Goal: Check status

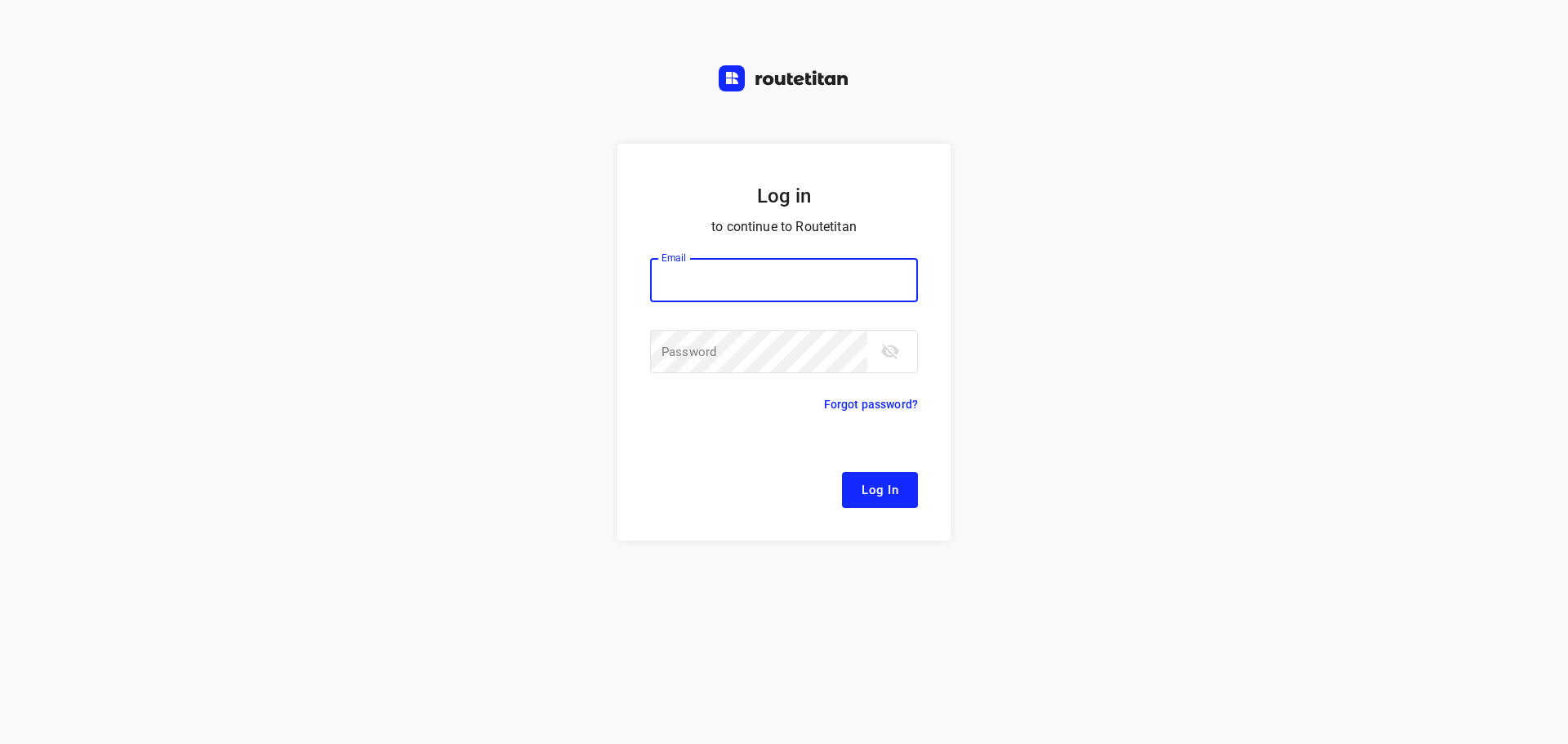
click at [0, 0] on div at bounding box center [0, 0] width 0 height 0
type input "[EMAIL_ADDRESS][DOMAIN_NAME]"
click at [890, 490] on span "Log In" at bounding box center [880, 490] width 36 height 21
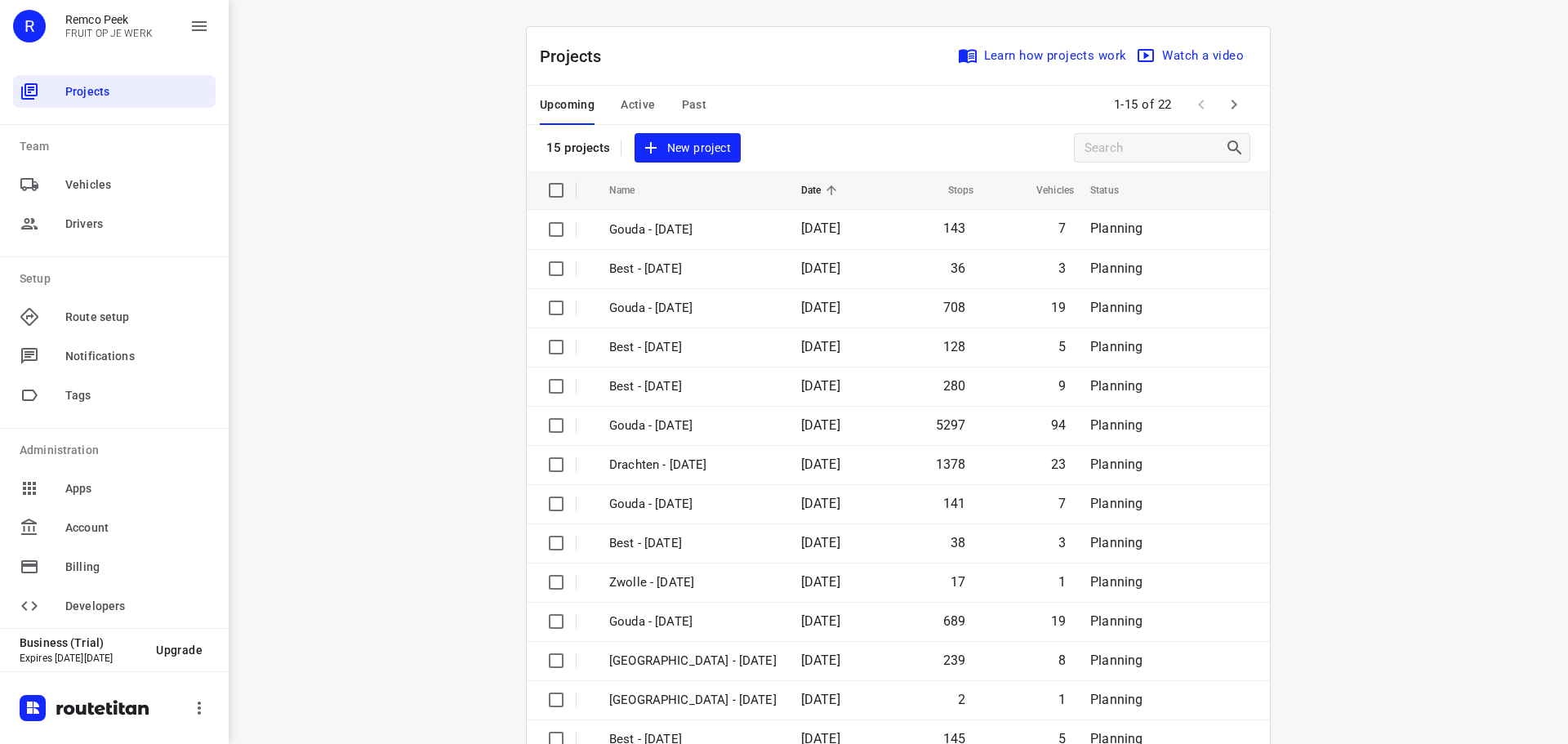
click at [0, 743] on div at bounding box center [0, 744] width 0 height 0
click at [705, 107] on div "Upcoming Active Past" at bounding box center [636, 105] width 192 height 39
click at [695, 107] on span "Past" at bounding box center [695, 105] width 26 height 21
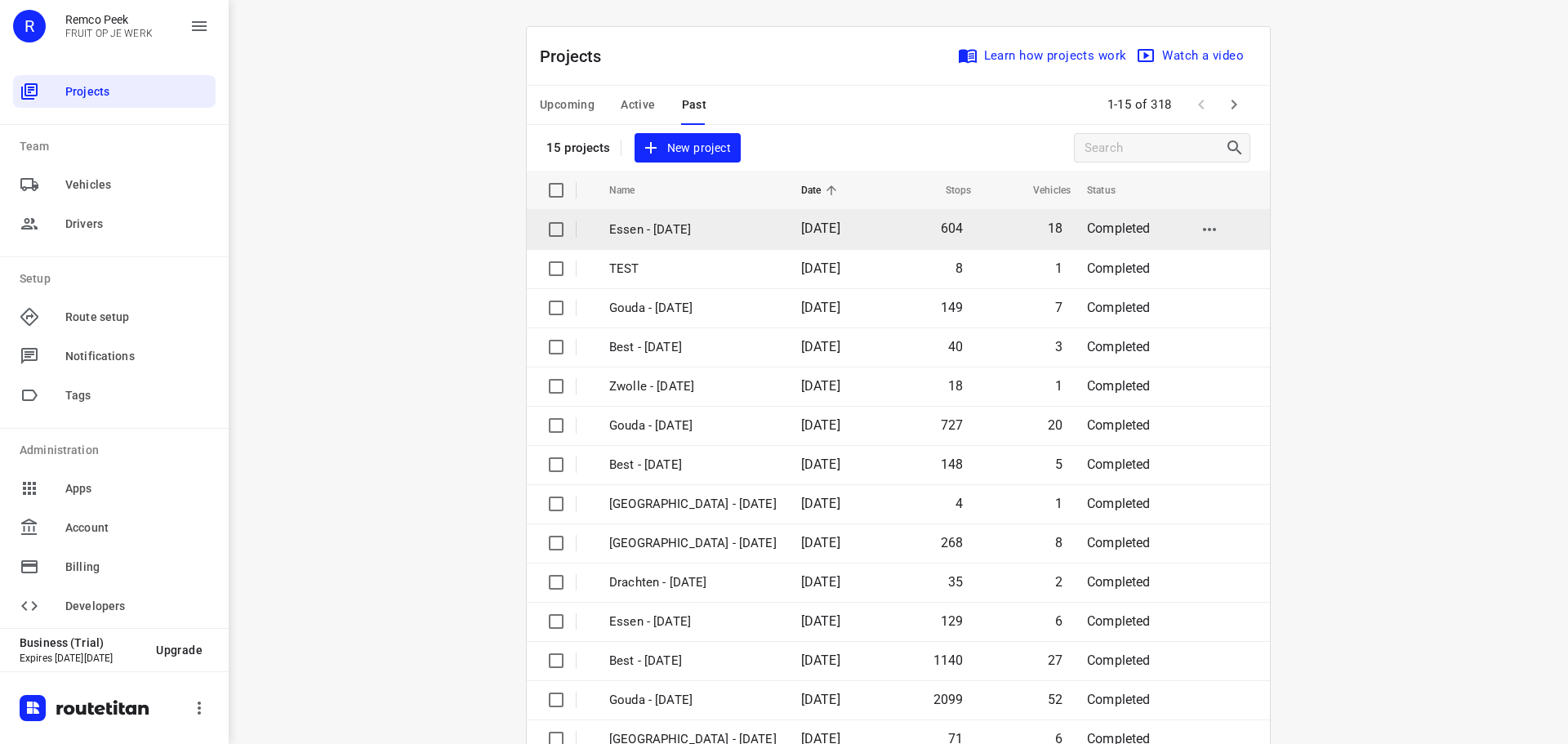
click at [680, 230] on p "Essen - [DATE]" at bounding box center [693, 230] width 168 height 19
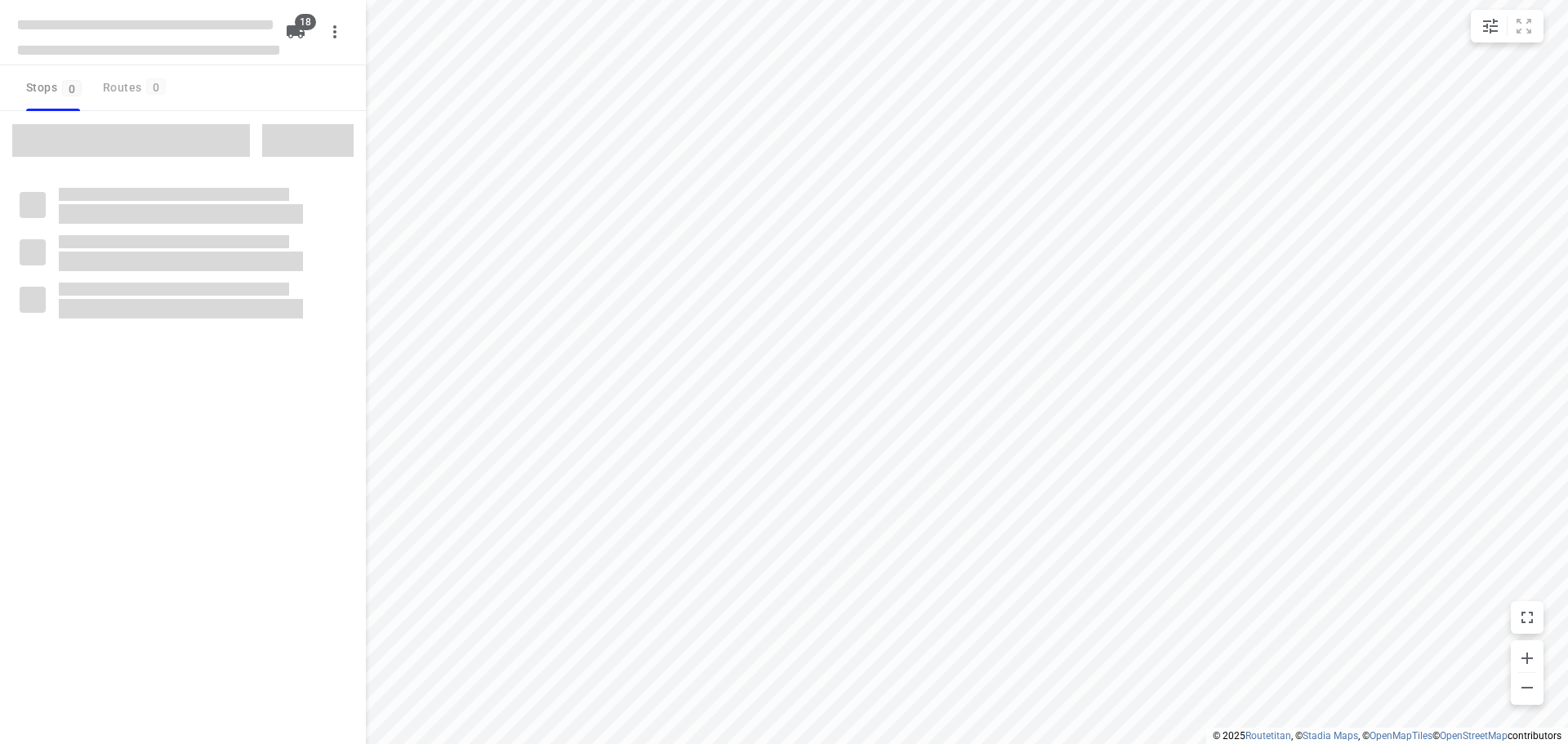
checkbox input "true"
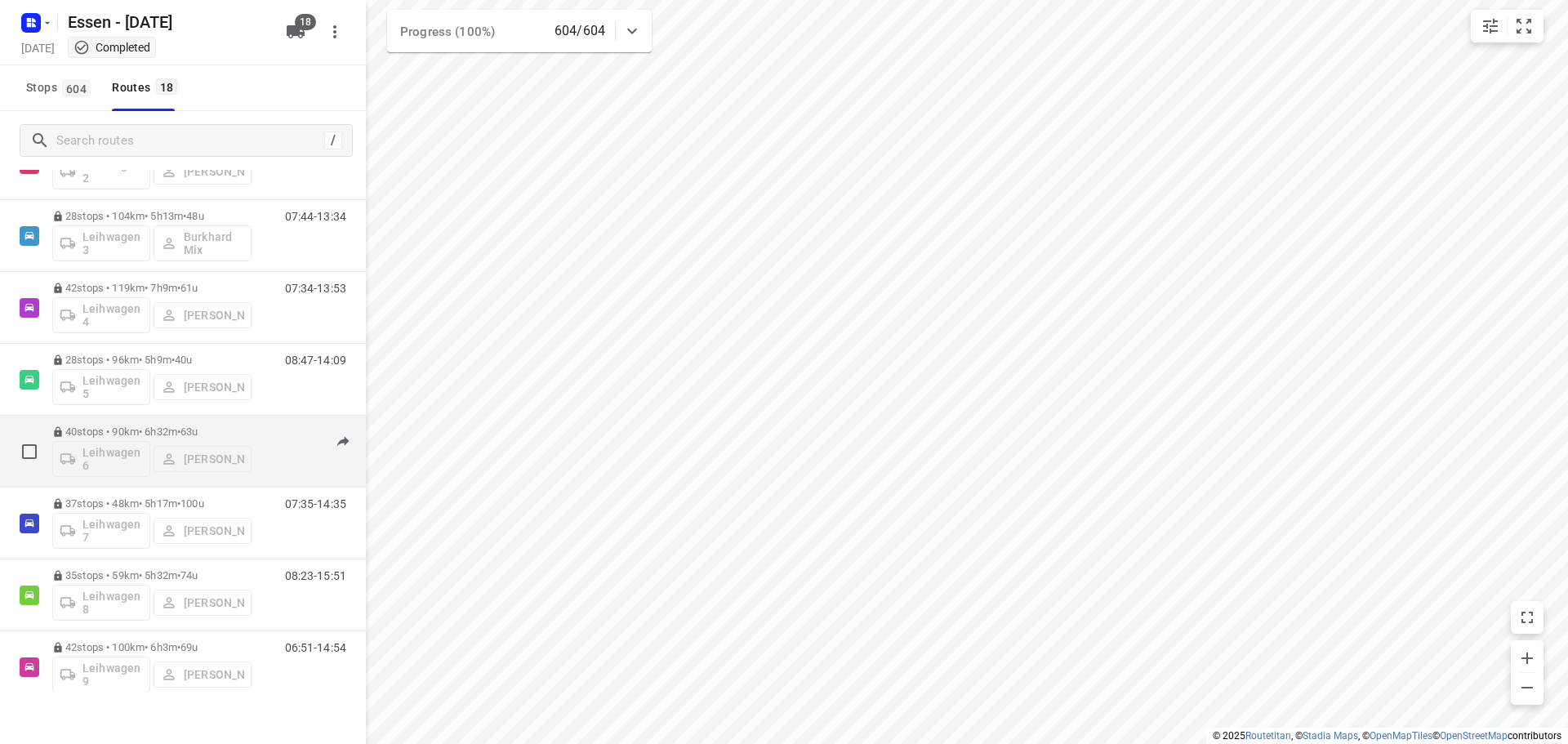
scroll to position [735, 0]
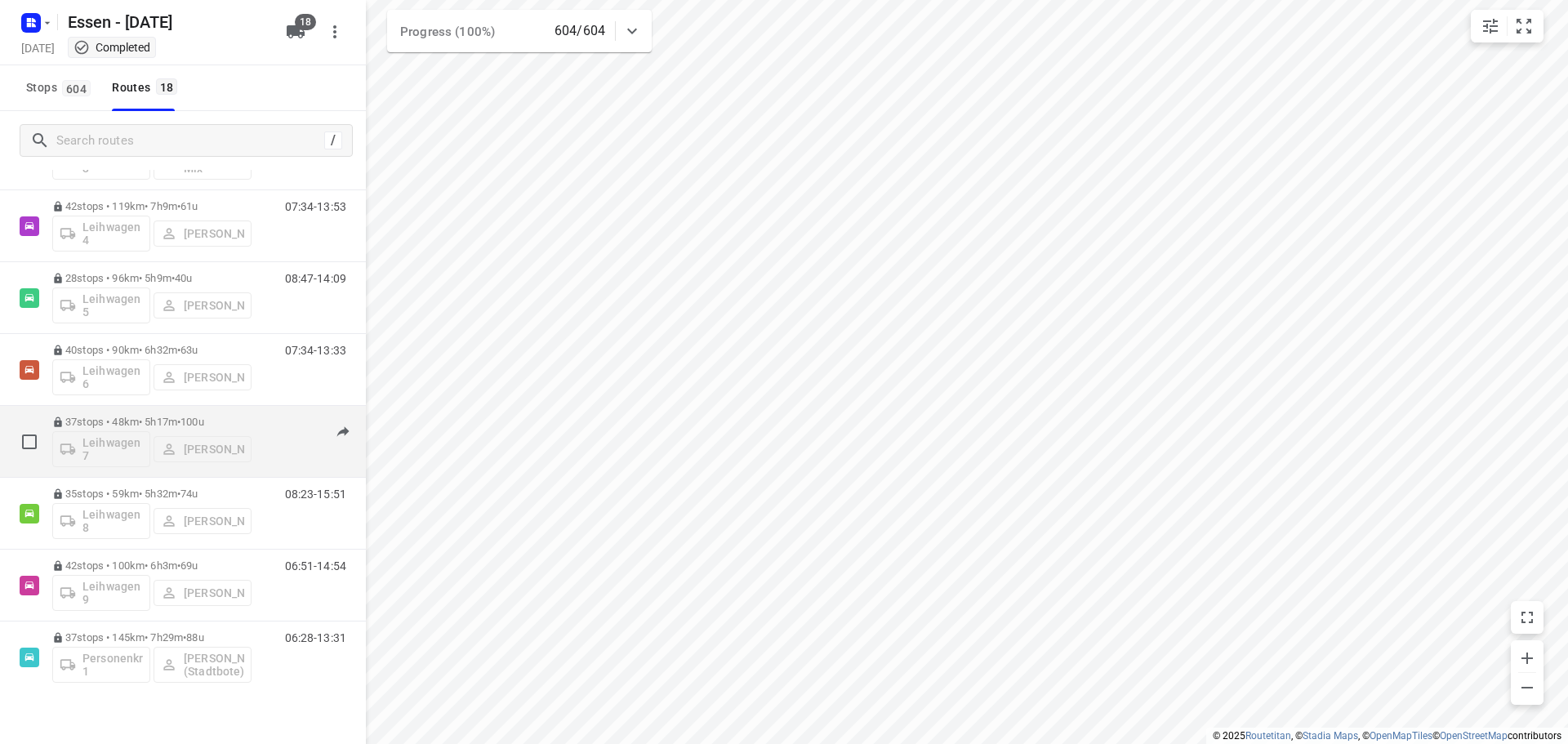
click at [160, 424] on p "37 stops • 48km • 5h17m • [DATE]" at bounding box center [151, 421] width 199 height 12
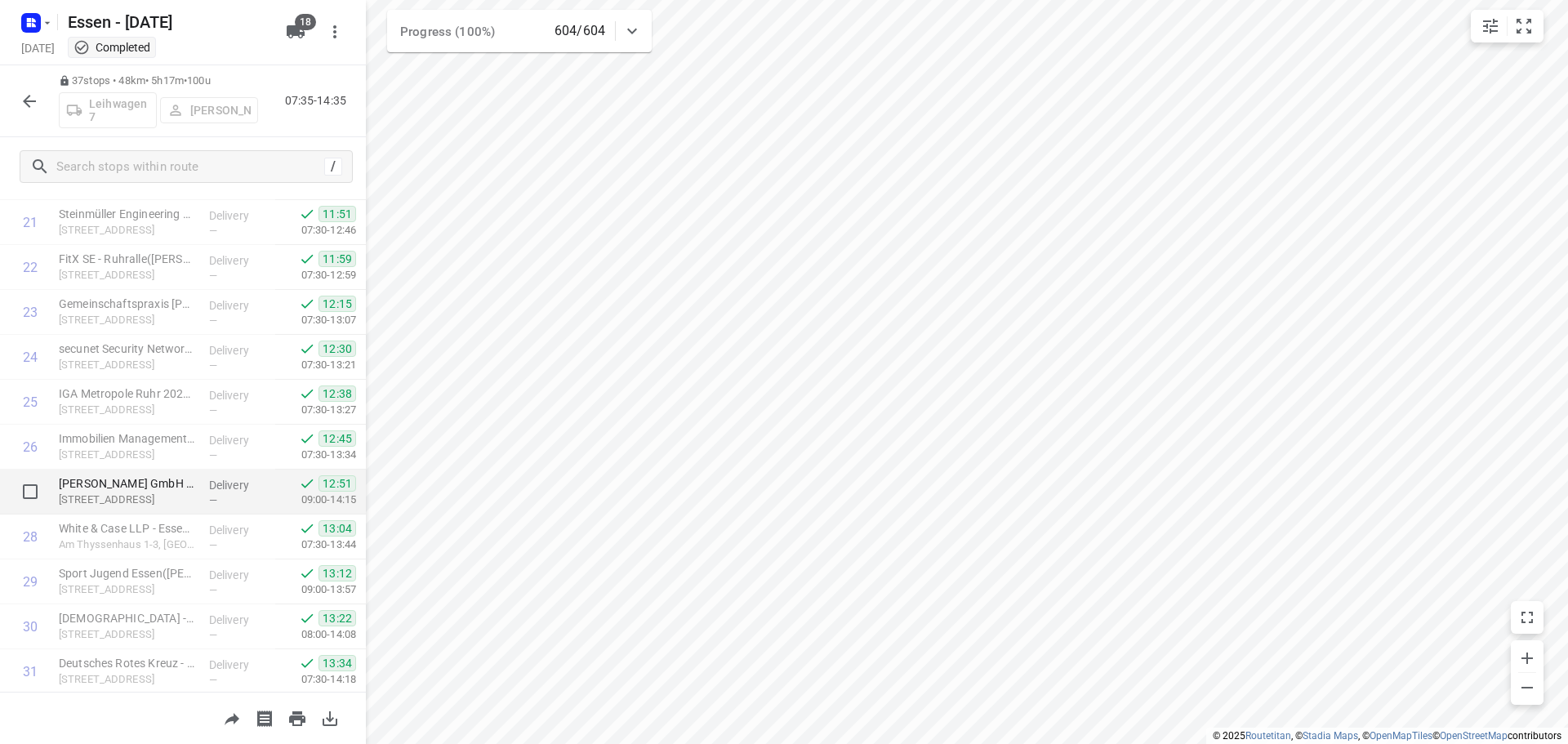
scroll to position [980, 0]
